Goal: Task Accomplishment & Management: Complete application form

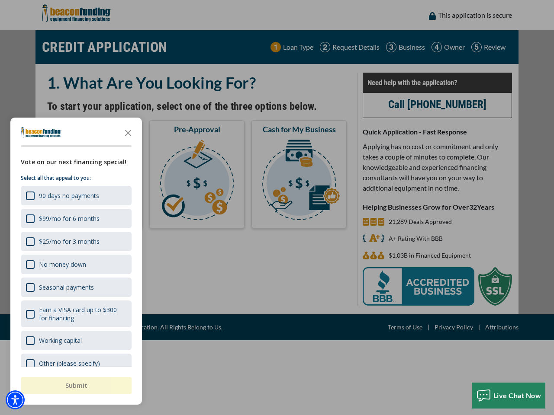
click at [277, 208] on div "button" at bounding box center [277, 207] width 554 height 415
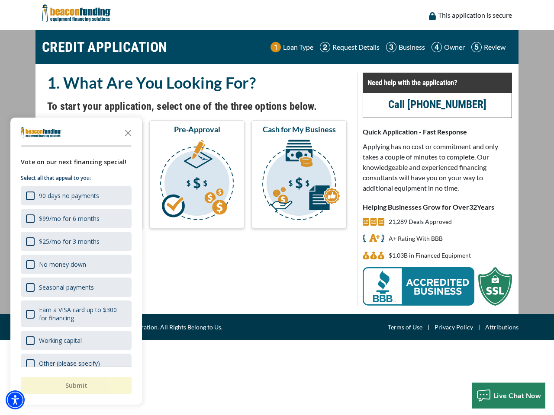
click at [15, 400] on img "Accessibility Menu" at bounding box center [15, 400] width 19 height 19
click at [277, 208] on body "Skip to main content Enable accessibility for low vision Open the accessibility…" at bounding box center [277, 207] width 554 height 415
click at [128, 132] on body "Skip to main content Enable accessibility for low vision Open the accessibility…" at bounding box center [277, 207] width 554 height 415
click at [75, 195] on body "Skip to main content Enable accessibility for low vision Open the accessibility…" at bounding box center [277, 207] width 554 height 415
click at [75, 218] on body "Skip to main content Enable accessibility for low vision Open the accessibility…" at bounding box center [277, 207] width 554 height 415
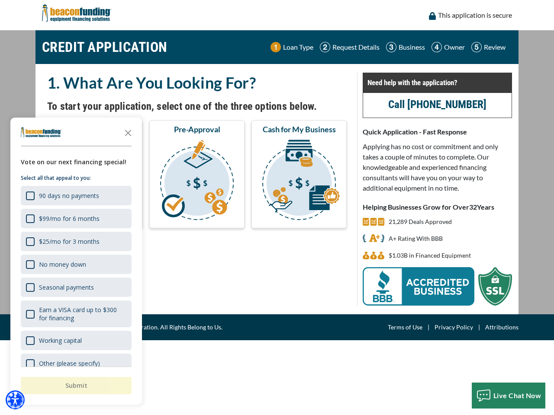
click at [75, 241] on body "Skip to main content Enable accessibility for low vision Open the accessibility…" at bounding box center [277, 207] width 554 height 415
click at [75, 264] on body "Skip to main content Enable accessibility for low vision Open the accessibility…" at bounding box center [277, 207] width 554 height 415
click at [75, 287] on body "Skip to main content Enable accessibility for low vision Open the accessibility…" at bounding box center [277, 207] width 554 height 415
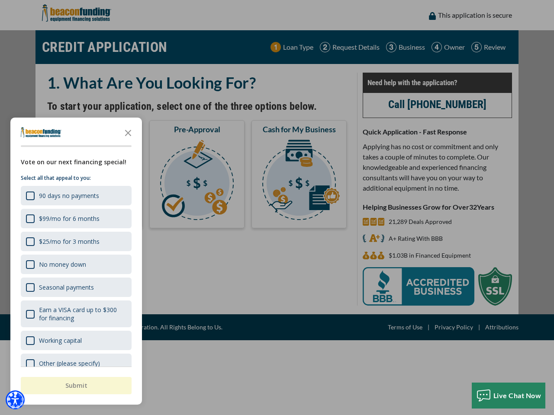
click at [75, 314] on body "Skip to main content Enable accessibility for low vision Open the accessibility…" at bounding box center [277, 207] width 554 height 415
